Goal: Transaction & Acquisition: Purchase product/service

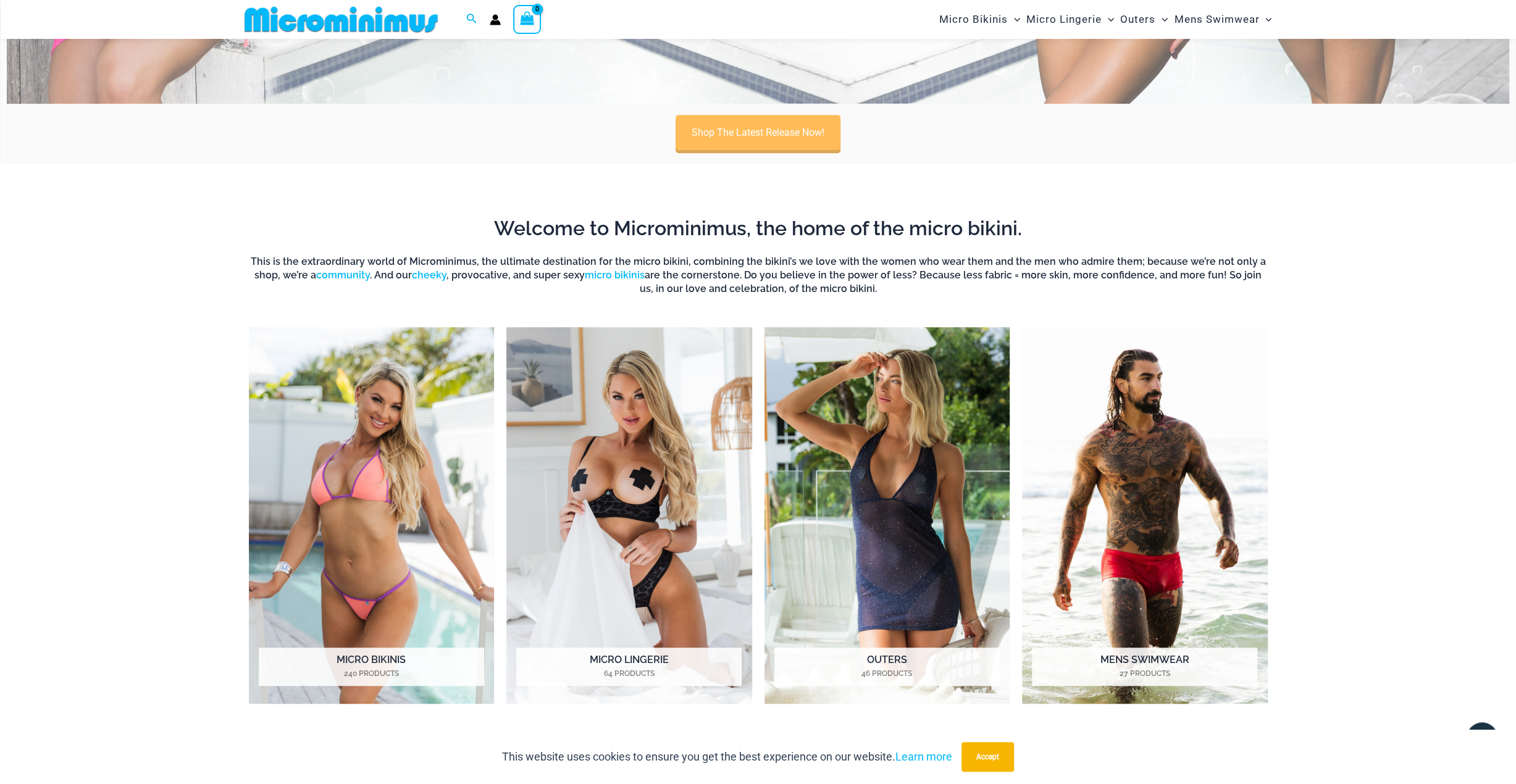
scroll to position [483, 0]
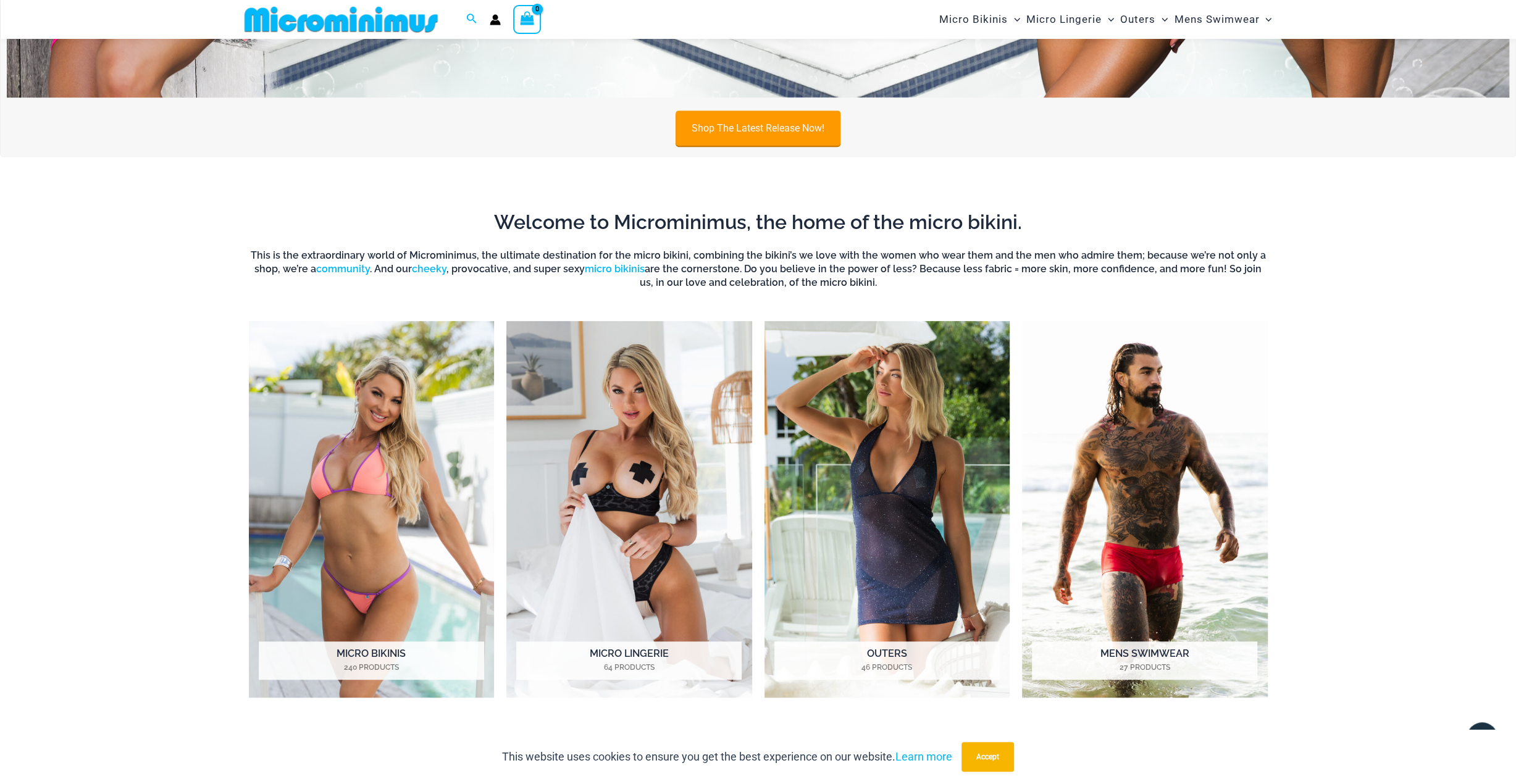
click at [763, 139] on link "Shop The Latest Release Now!" at bounding box center [757, 128] width 165 height 35
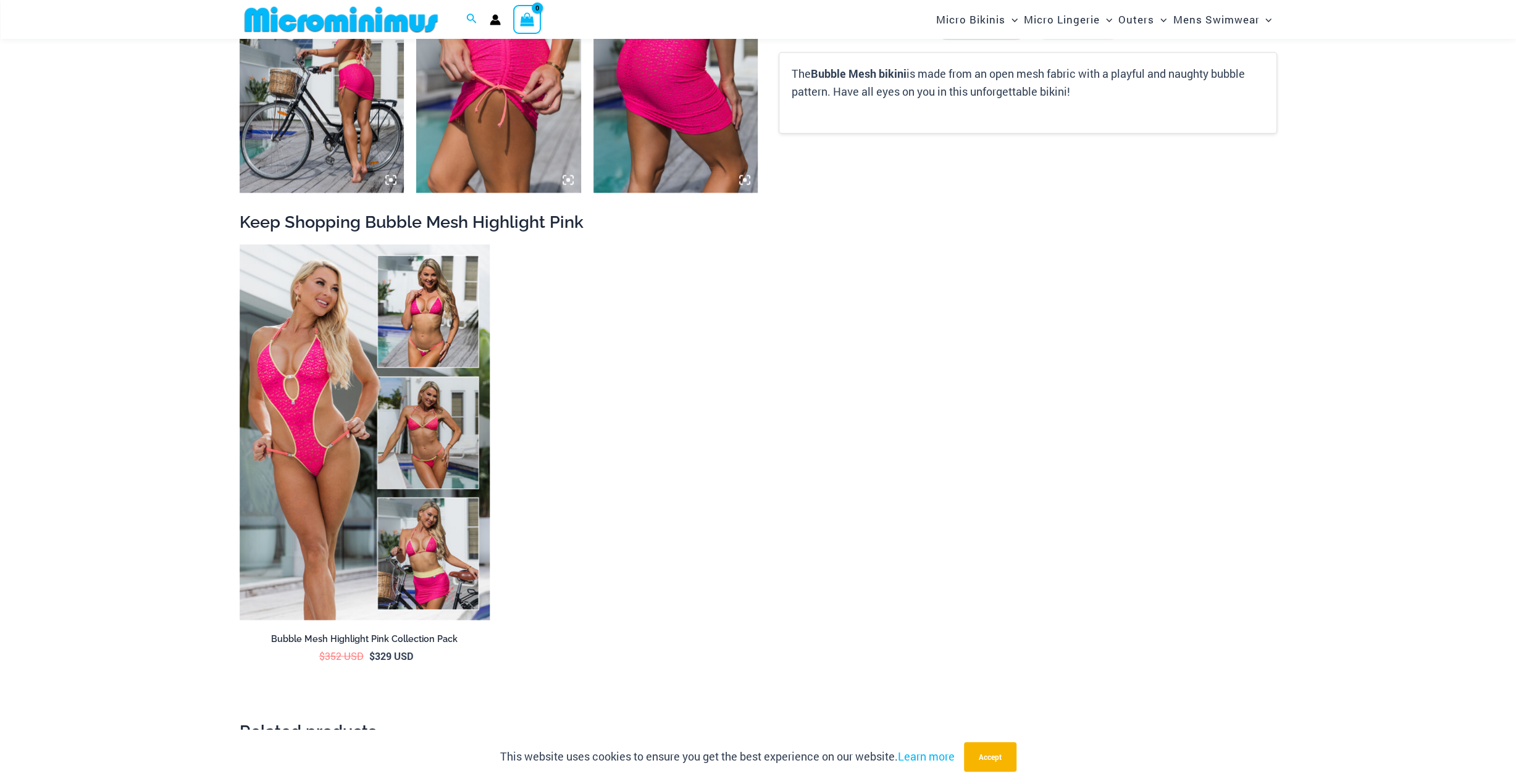
scroll to position [2662, 0]
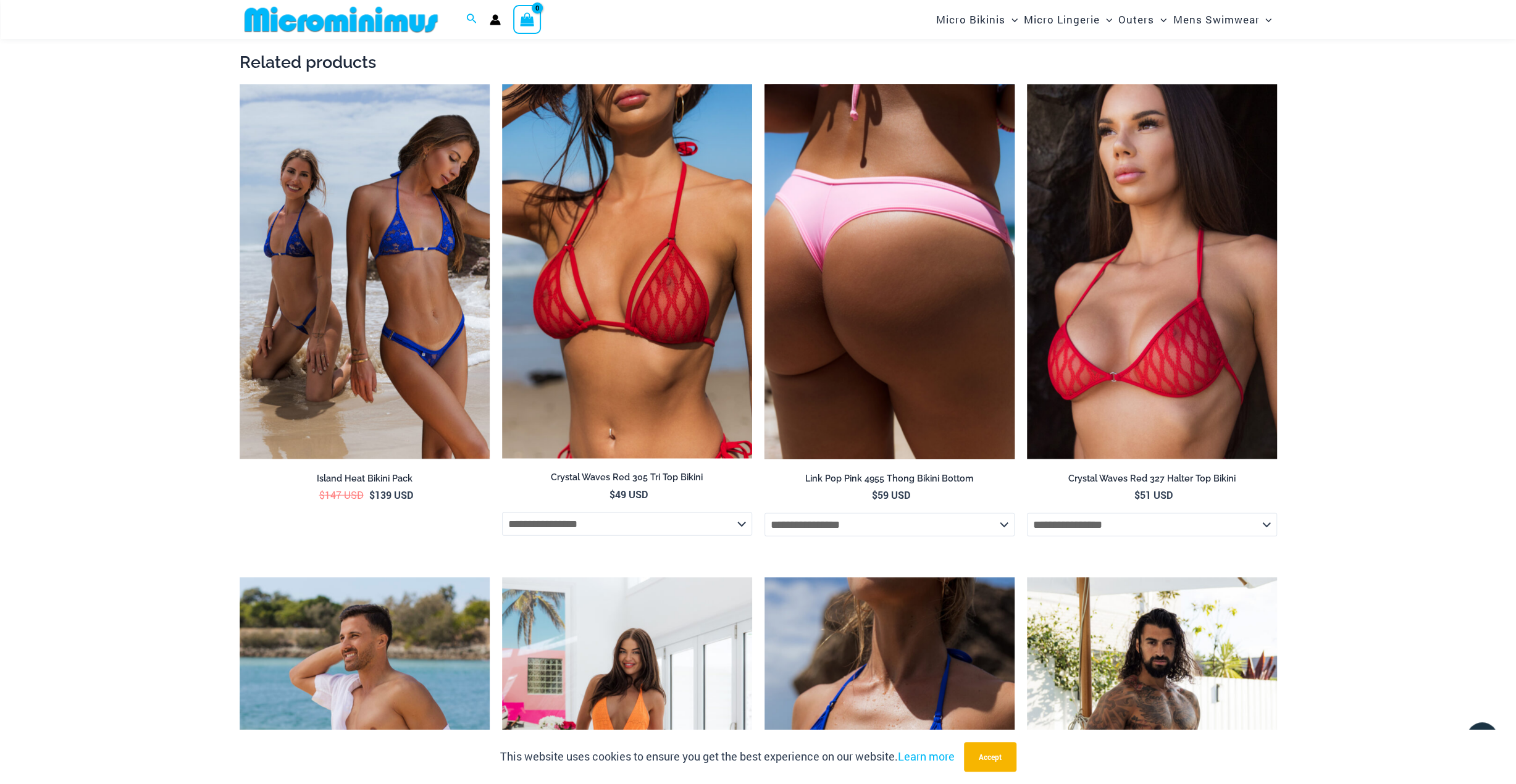
click at [916, 264] on img at bounding box center [889, 272] width 250 height 376
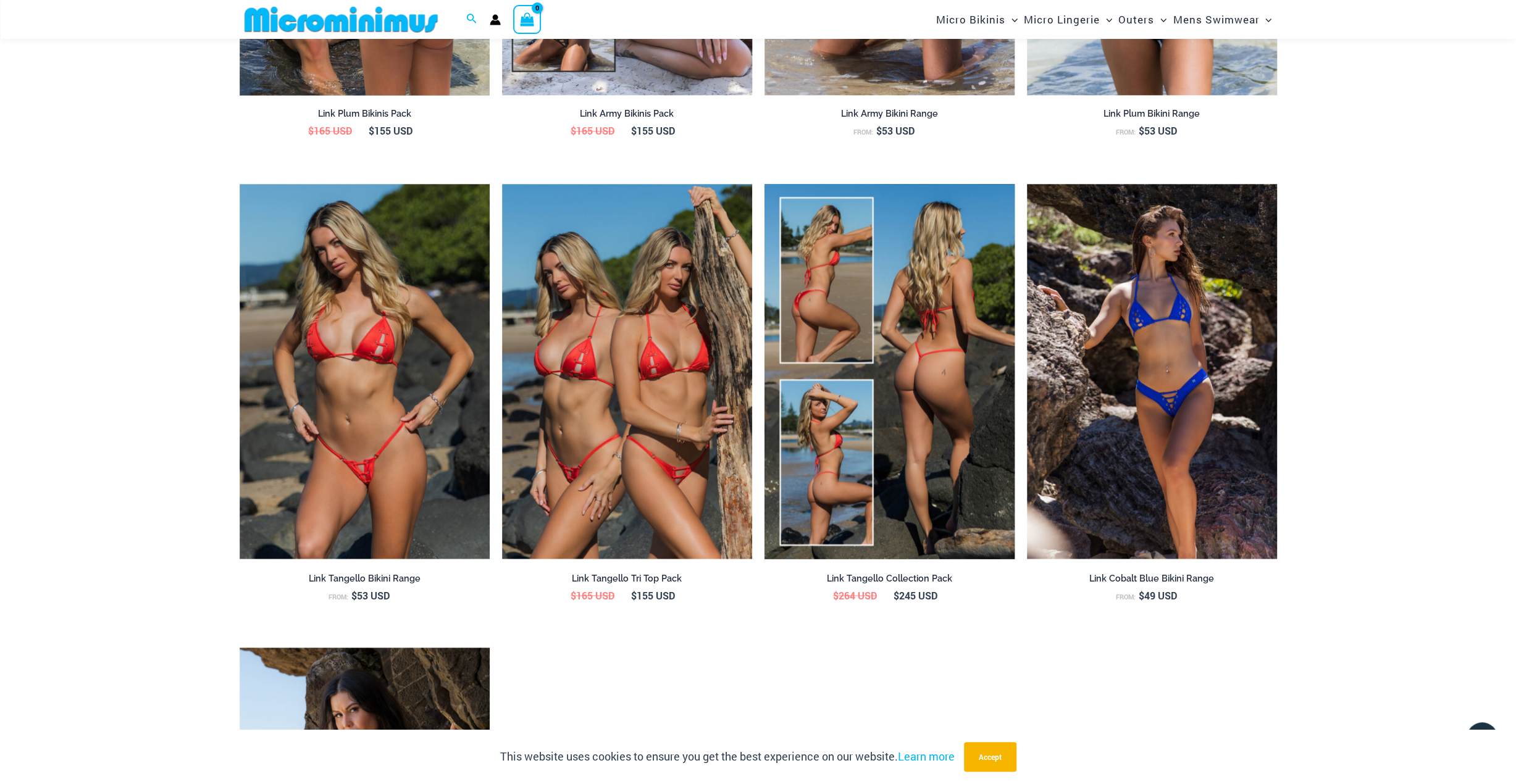
scroll to position [1685, 0]
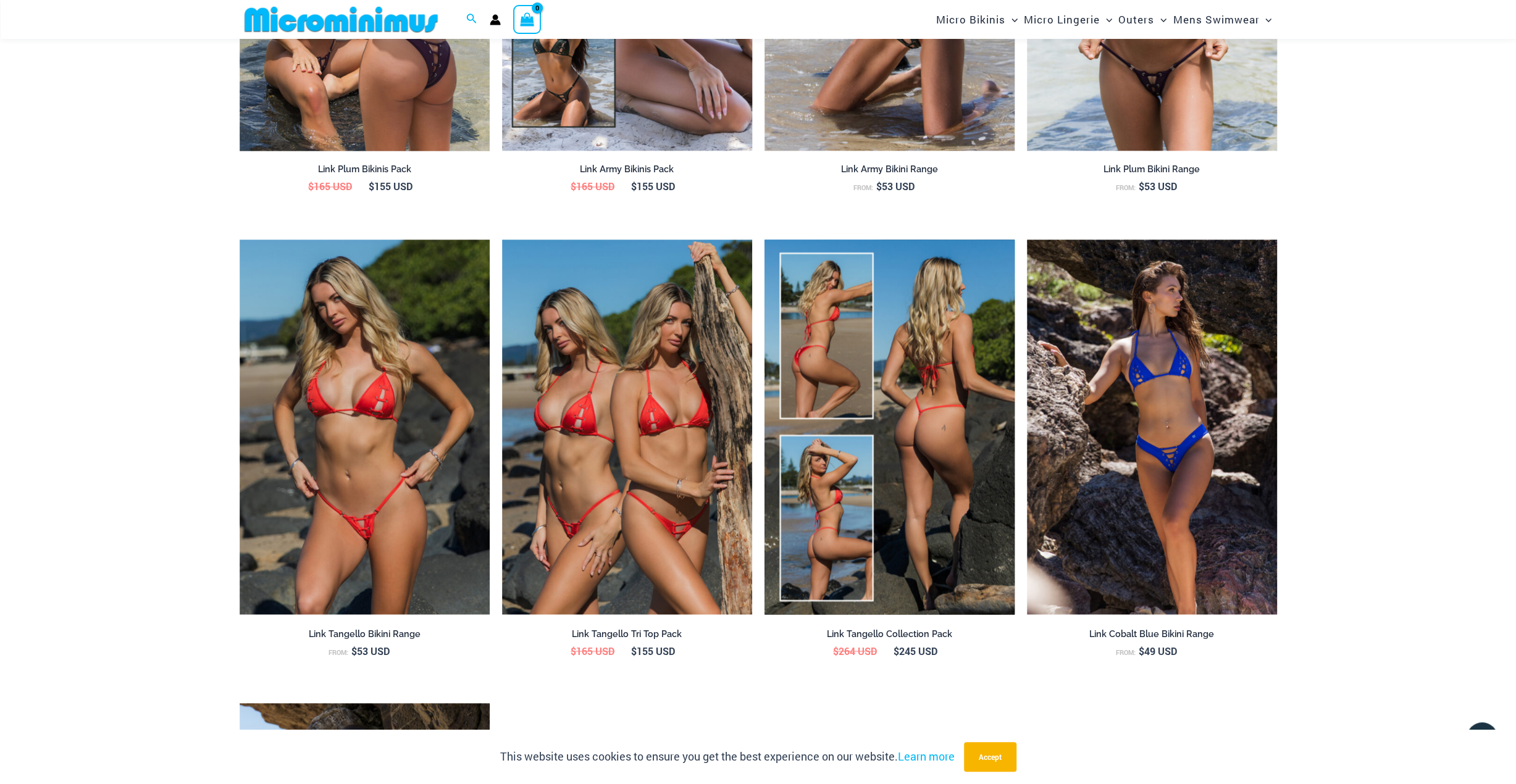
click at [875, 434] on img at bounding box center [889, 427] width 250 height 376
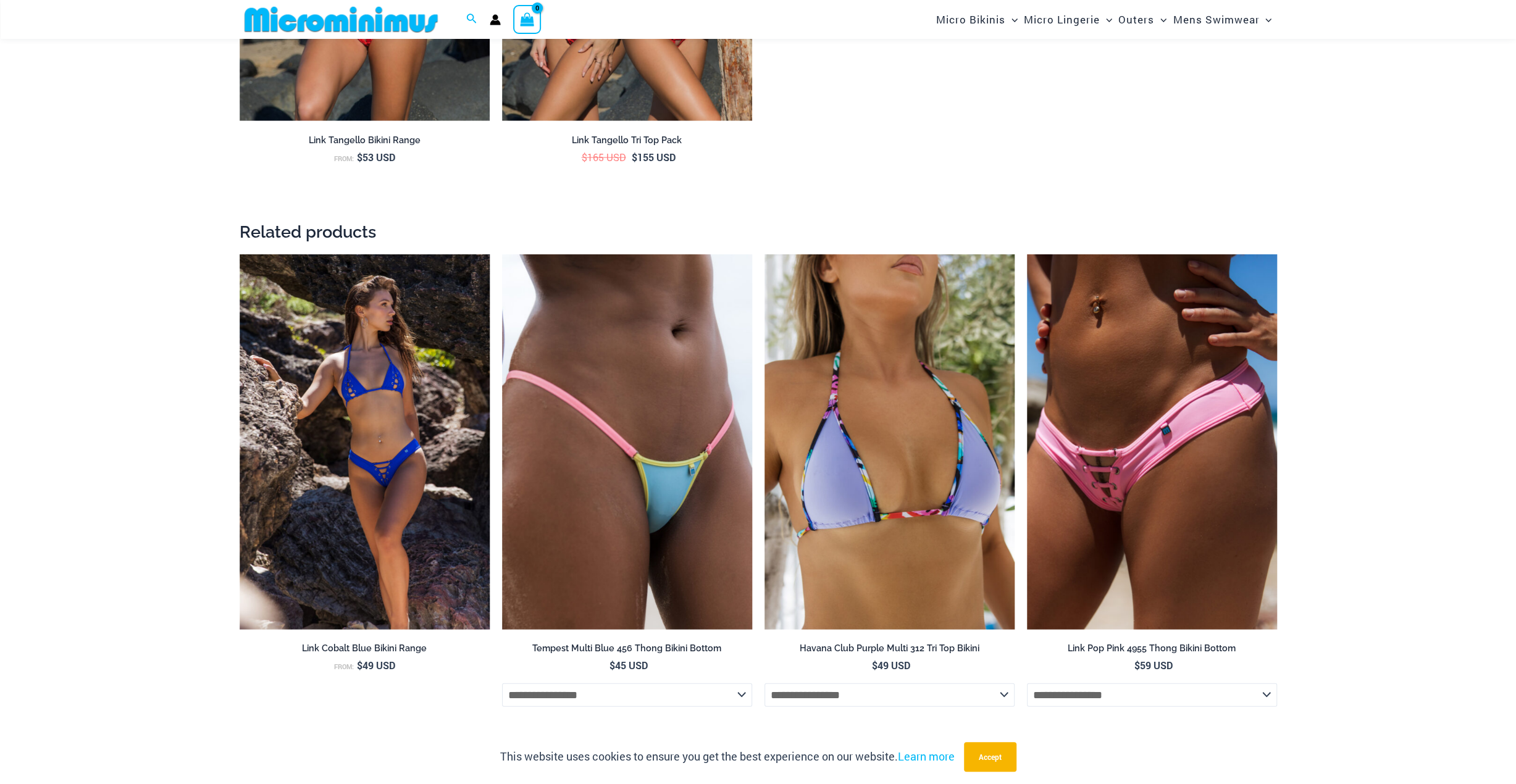
scroll to position [2662, 0]
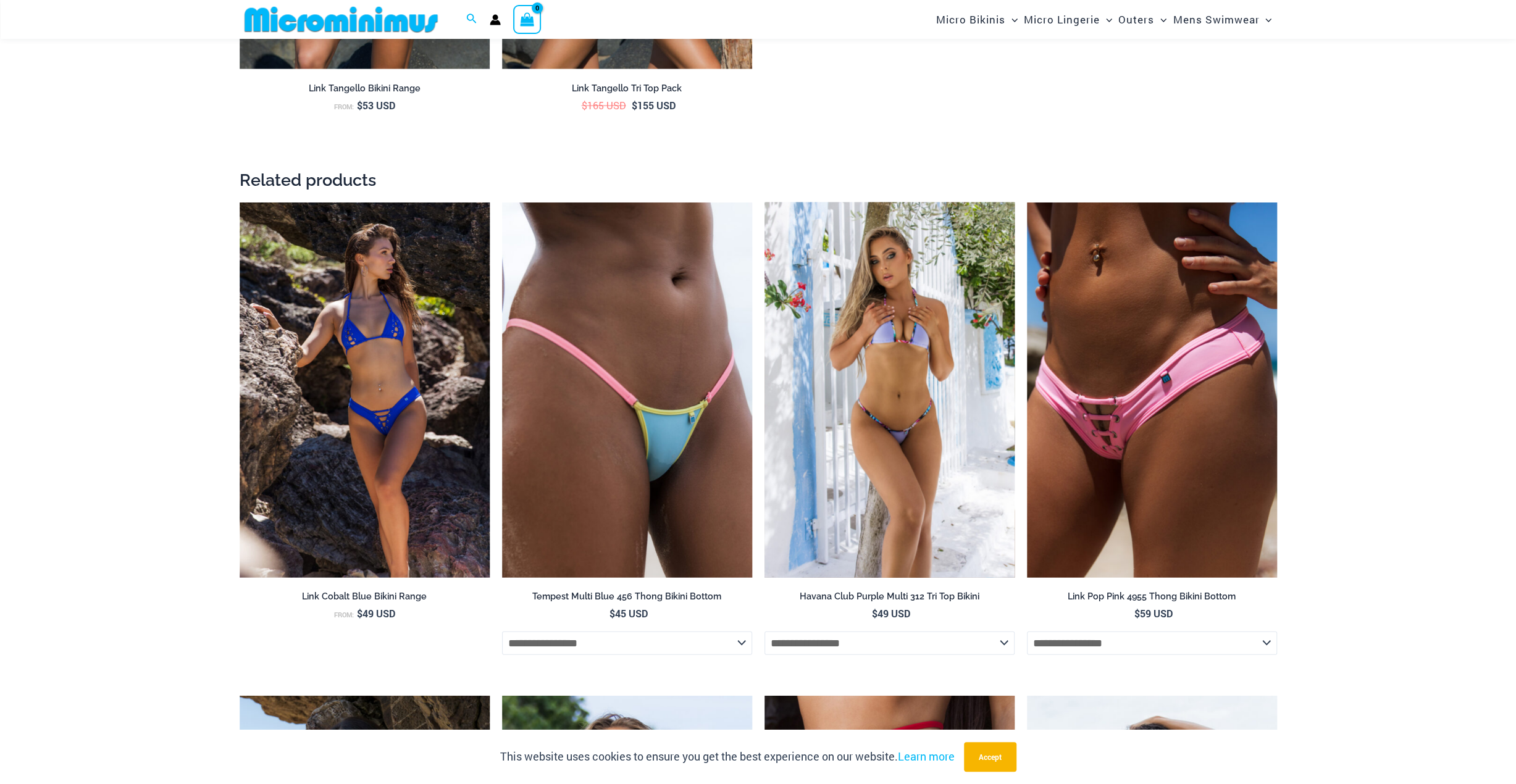
click at [938, 360] on img at bounding box center [889, 390] width 250 height 376
